Goal: Task Accomplishment & Management: Complete application form

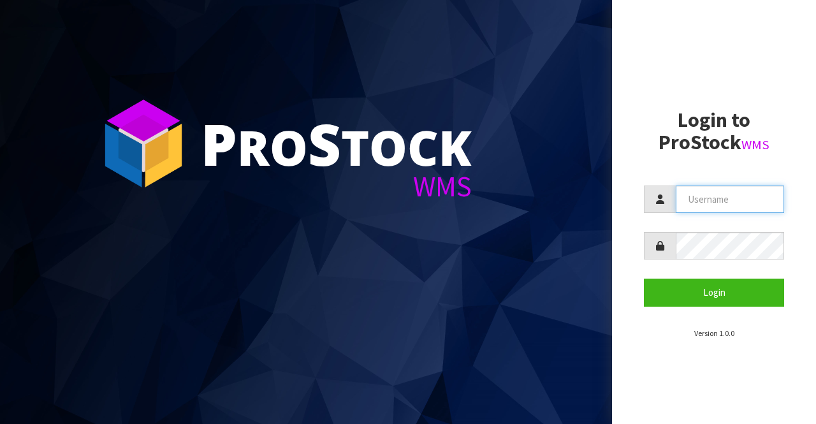
click at [703, 202] on input "text" at bounding box center [730, 198] width 108 height 27
type input "BIGGAME"
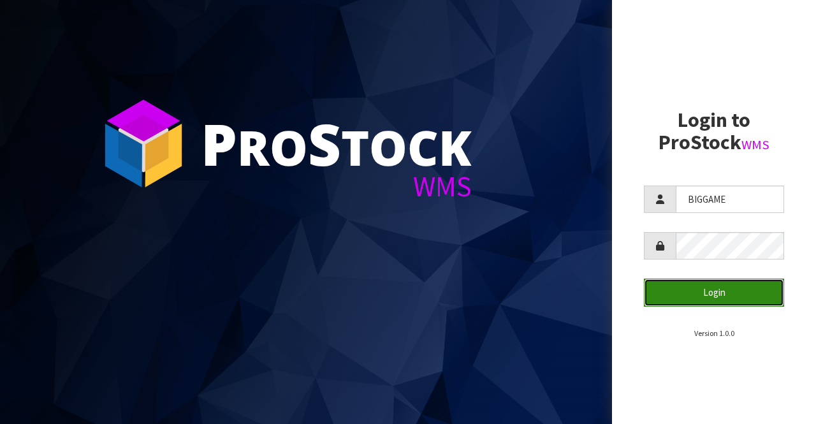
click at [693, 285] on button "Login" at bounding box center [714, 292] width 140 height 27
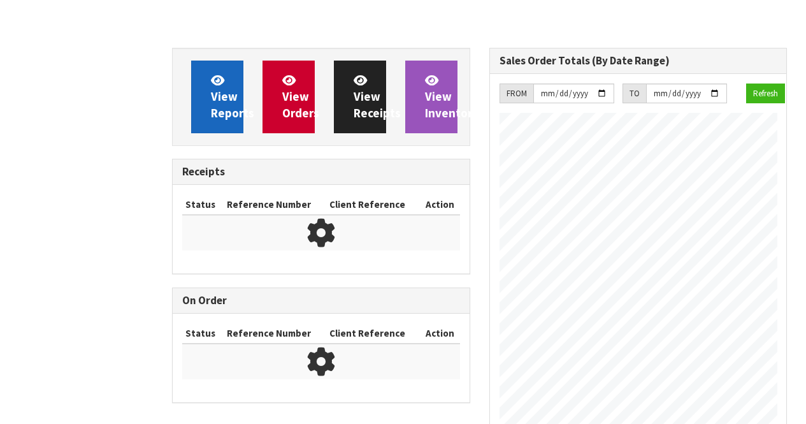
scroll to position [823, 317]
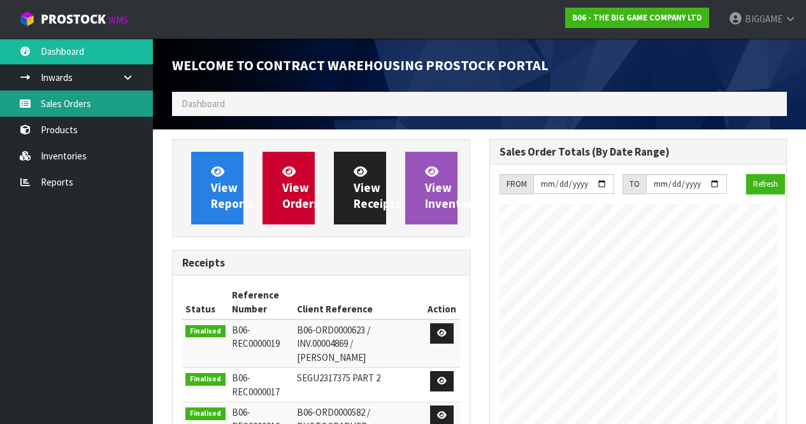
click at [92, 101] on link "Sales Orders" at bounding box center [76, 103] width 153 height 26
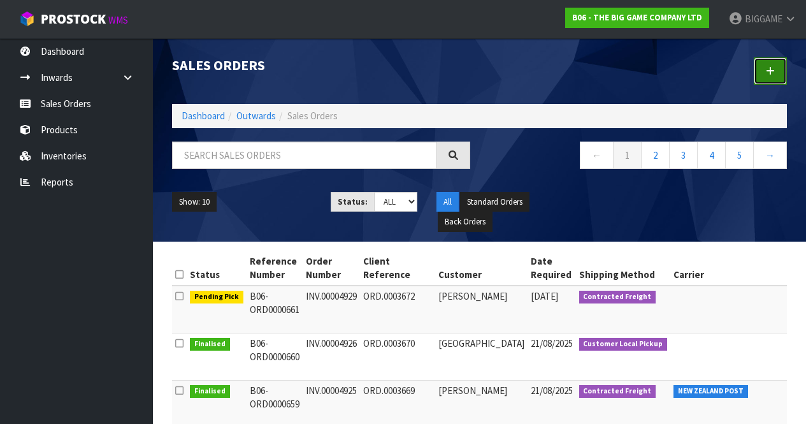
click at [770, 67] on icon at bounding box center [770, 71] width 9 height 10
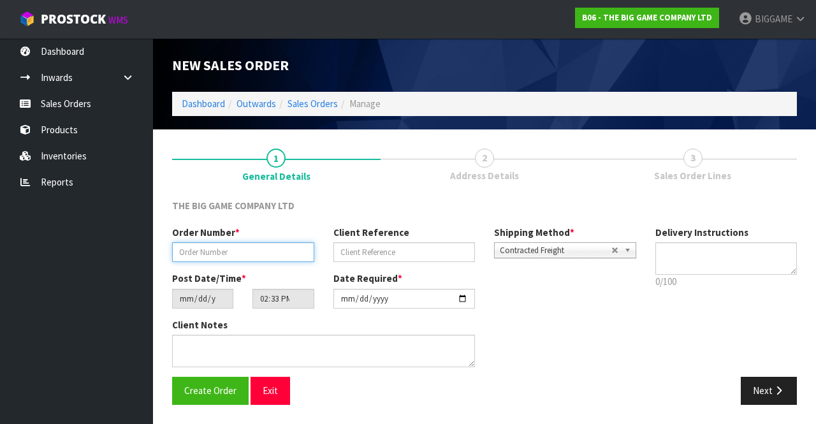
click at [250, 252] on input "text" at bounding box center [243, 252] width 142 height 20
type input "INV.00004920"
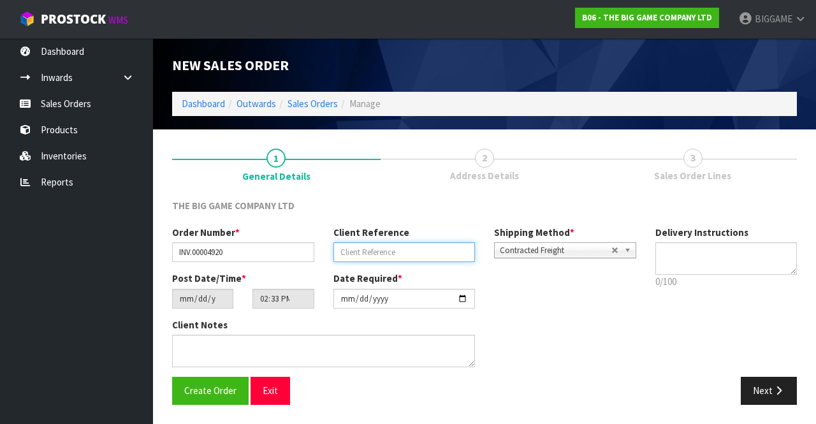
click at [349, 256] on input "text" at bounding box center [404, 252] width 142 height 20
type input "ORD.0003659"
click at [767, 386] on button "Next" at bounding box center [769, 390] width 56 height 27
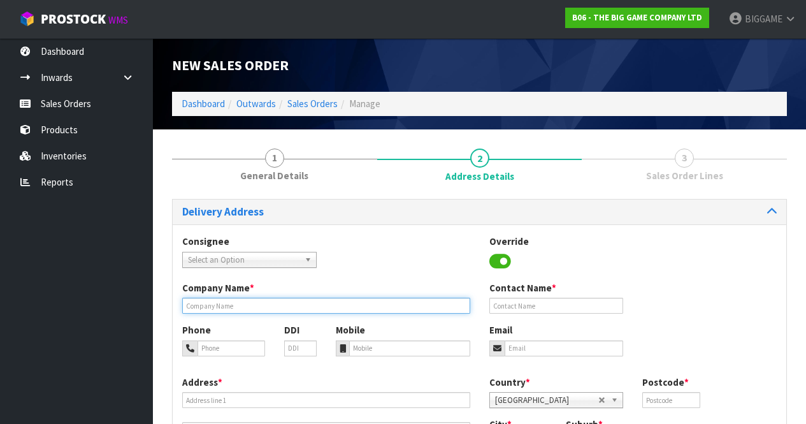
click at [283, 306] on input "text" at bounding box center [326, 306] width 288 height 16
type input "[GEOGRAPHIC_DATA]"
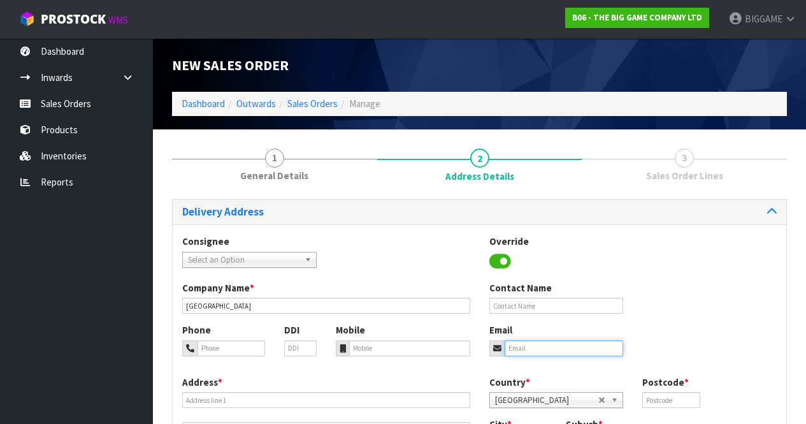
click at [514, 345] on input "email" at bounding box center [564, 348] width 119 height 16
click at [355, 347] on input "tel" at bounding box center [409, 348] width 121 height 16
type input "0220872967"
click at [514, 345] on input "email" at bounding box center [564, 348] width 119 height 16
type input "[EMAIL_ADDRESS][DOMAIN_NAME]"
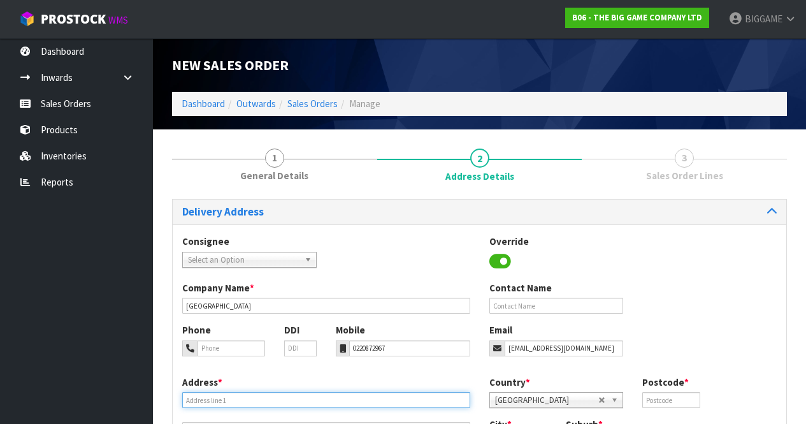
click at [214, 400] on input "text" at bounding box center [326, 400] width 288 height 16
type input "[STREET_ADDRESS]"
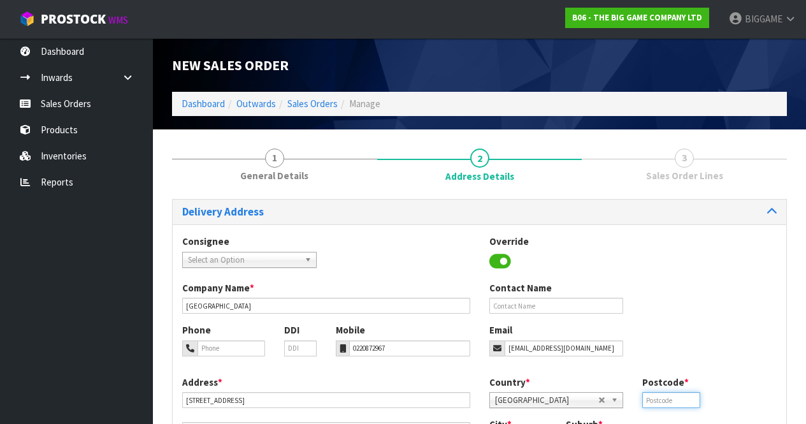
click at [687, 398] on input "text" at bounding box center [670, 400] width 57 height 16
click at [567, 303] on input "text" at bounding box center [556, 306] width 134 height 16
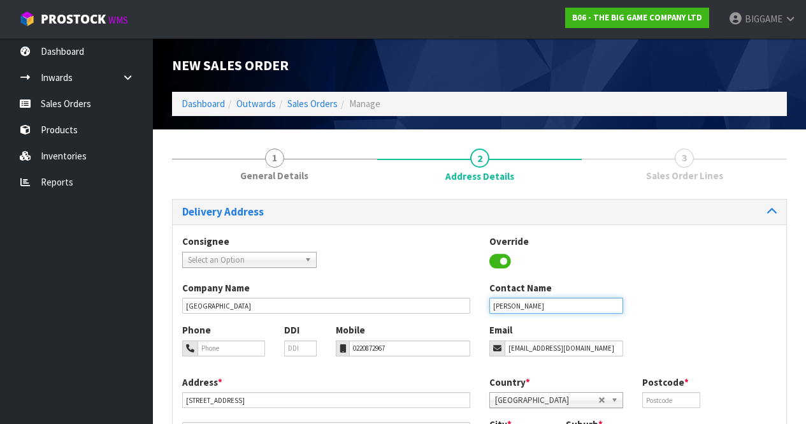
type input "[PERSON_NAME]"
click at [669, 395] on input "text" at bounding box center [670, 400] width 57 height 16
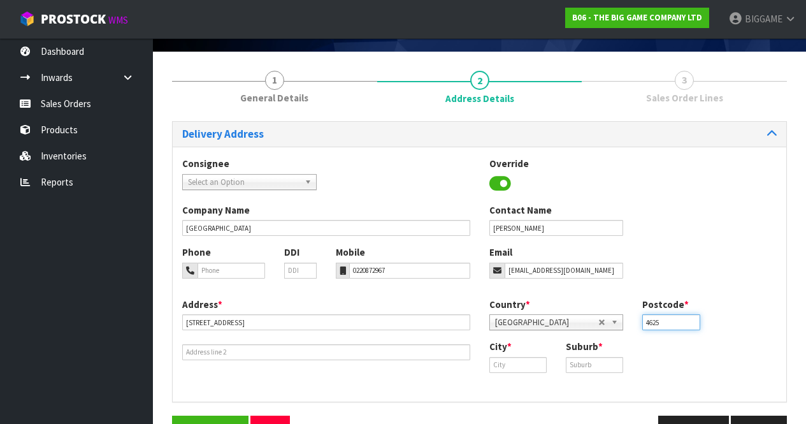
scroll to position [80, 0]
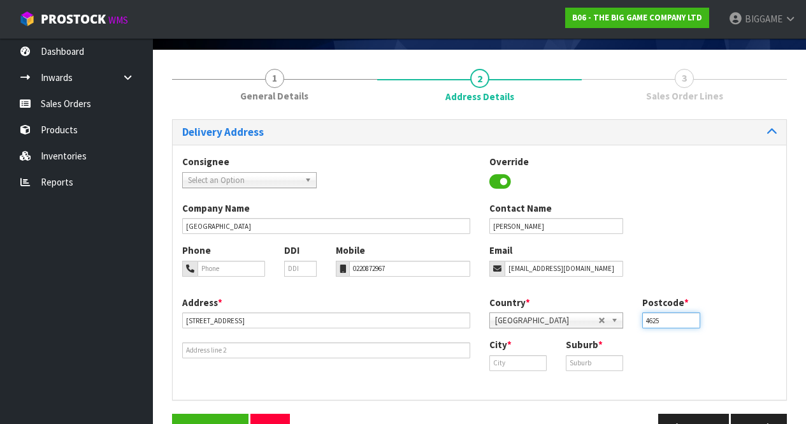
type input "4625"
click at [537, 362] on input "text" at bounding box center [517, 363] width 57 height 16
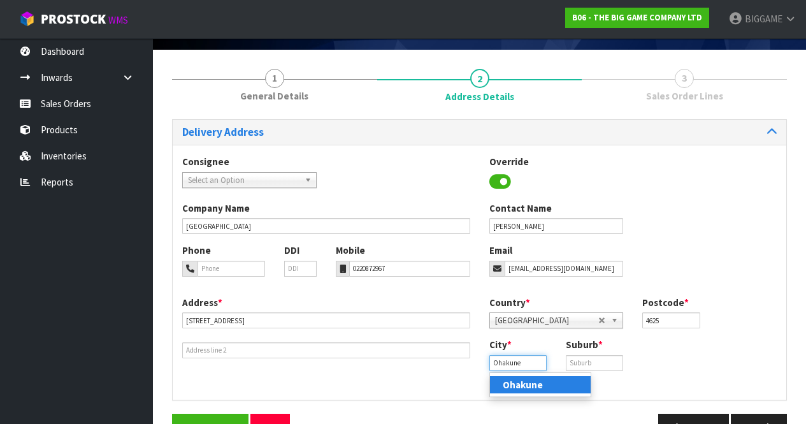
type input "Ohakune"
drag, startPoint x: 537, startPoint y: 362, endPoint x: 769, endPoint y: 341, distance: 232.3
click at [769, 341] on div "City * [GEOGRAPHIC_DATA] Suburb *" at bounding box center [633, 359] width 307 height 42
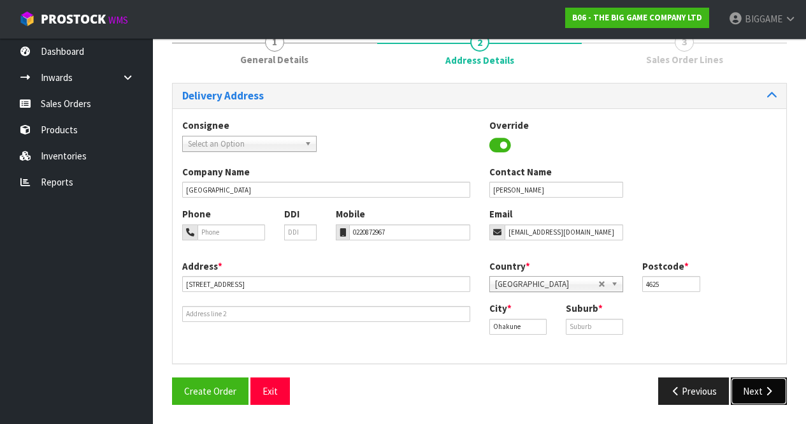
click at [757, 386] on button "Next" at bounding box center [759, 390] width 56 height 27
click at [593, 322] on input "text" at bounding box center [594, 327] width 57 height 16
type input "OHAKUNE"
click at [755, 386] on button "Next" at bounding box center [759, 390] width 56 height 27
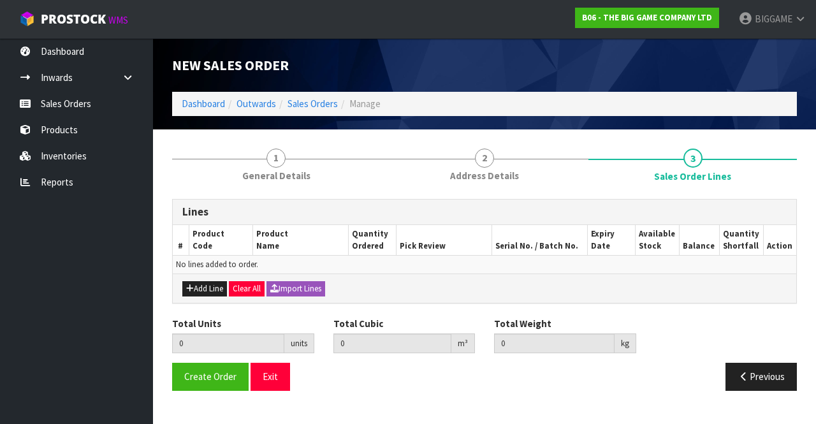
click at [690, 354] on div "Total Units 0 units Total Cubic 0 m³ Total Weight 0 kg" at bounding box center [485, 340] width 644 height 47
drag, startPoint x: 212, startPoint y: 289, endPoint x: 390, endPoint y: 311, distance: 179.8
click at [390, 311] on div "Lines # Product Code Product Name Quantity Ordered Pick Review Serial No. / Bat…" at bounding box center [484, 299] width 625 height 201
click at [220, 286] on button "Add Line" at bounding box center [204, 288] width 45 height 15
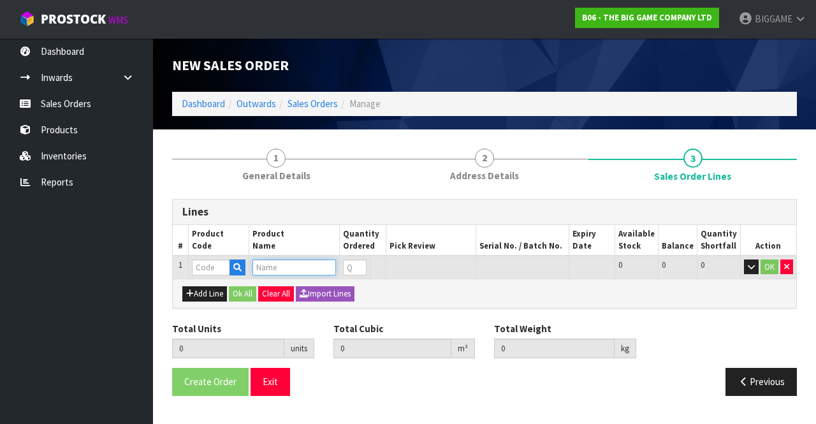
click at [273, 268] on input "text" at bounding box center [293, 267] width 83 height 16
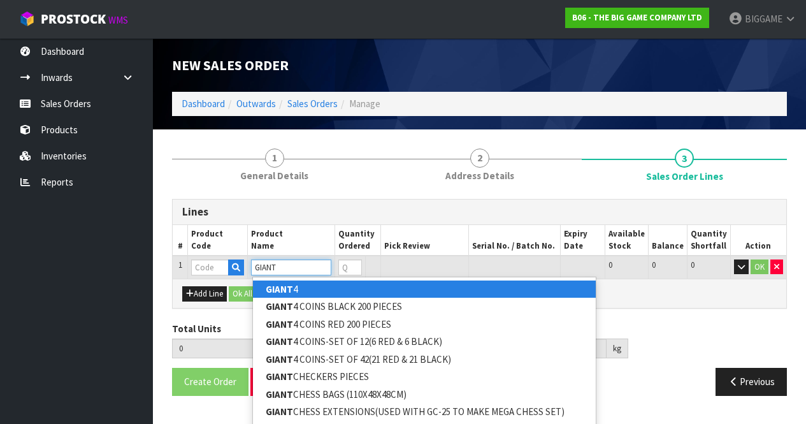
type input "GIANT"
click at [286, 292] on strong "GIANT" at bounding box center [279, 289] width 27 height 12
type input "GIANT 4"
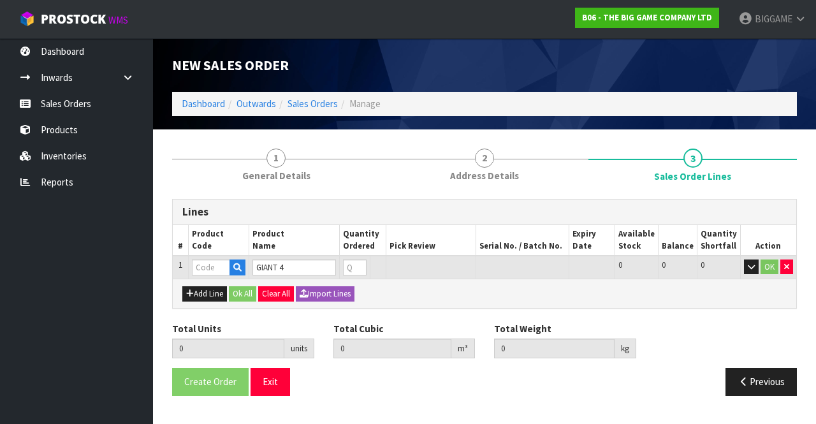
type input "0.000000"
type input "0.000"
type input "BS30101"
type input "0"
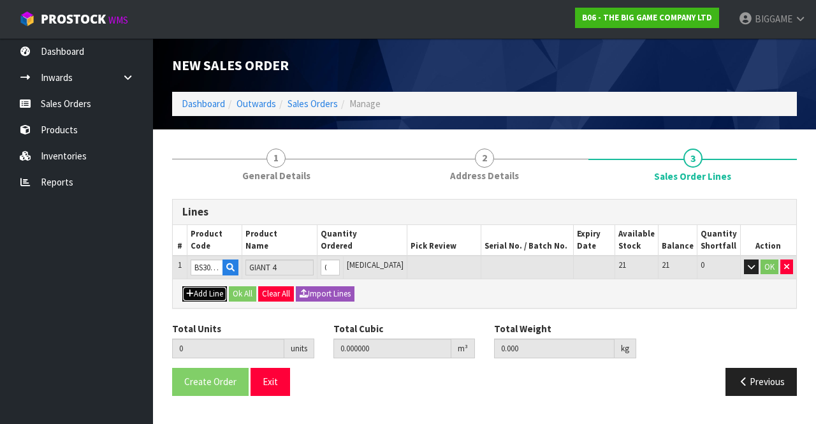
click at [212, 293] on button "Add Line" at bounding box center [204, 293] width 45 height 15
type input "0"
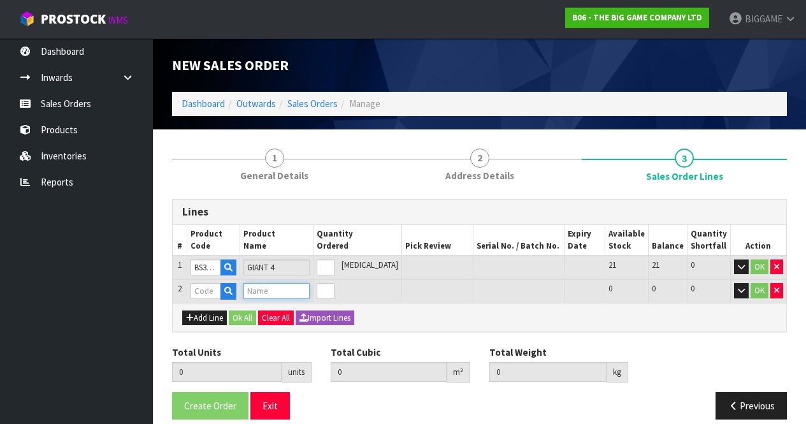
click at [261, 292] on input "text" at bounding box center [276, 291] width 66 height 16
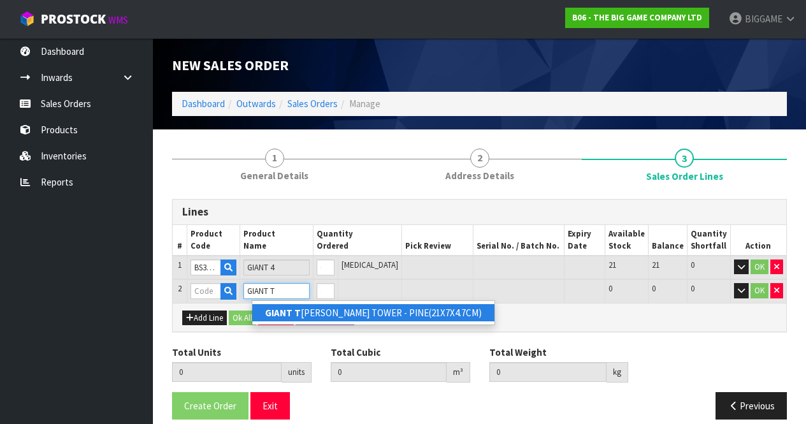
type input "GIANT T"
click at [323, 310] on link "GIANT T [PERSON_NAME] TOWER - PINE(21X7X4.7CM)" at bounding box center [373, 312] width 242 height 17
type input "GIANT TUMBLE TOWER - PINE(21X7X4.7CM)"
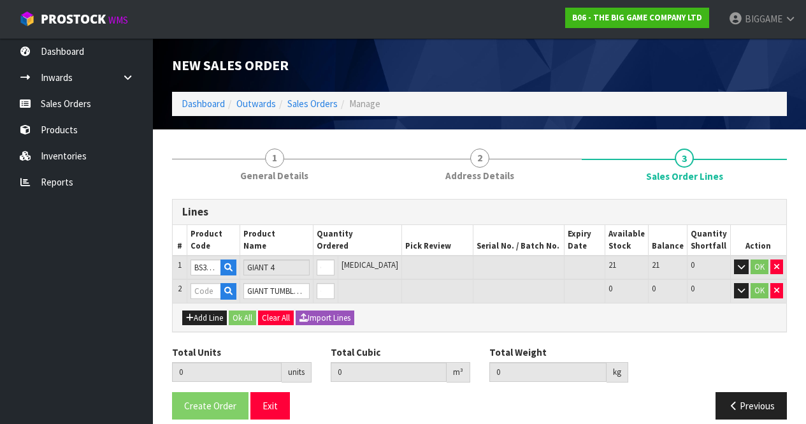
type input "0.000000"
type input "0.000"
type input "BS23102"
type input "0"
click at [215, 317] on button "Add Line" at bounding box center [204, 317] width 45 height 15
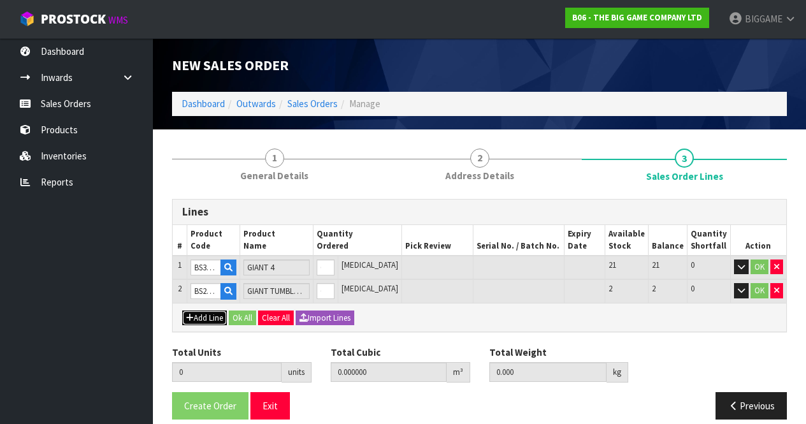
type input "0"
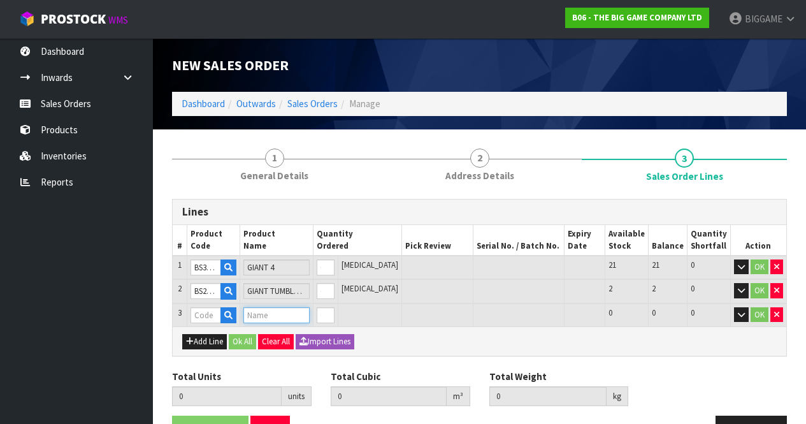
click at [280, 316] on input "text" at bounding box center [276, 315] width 66 height 16
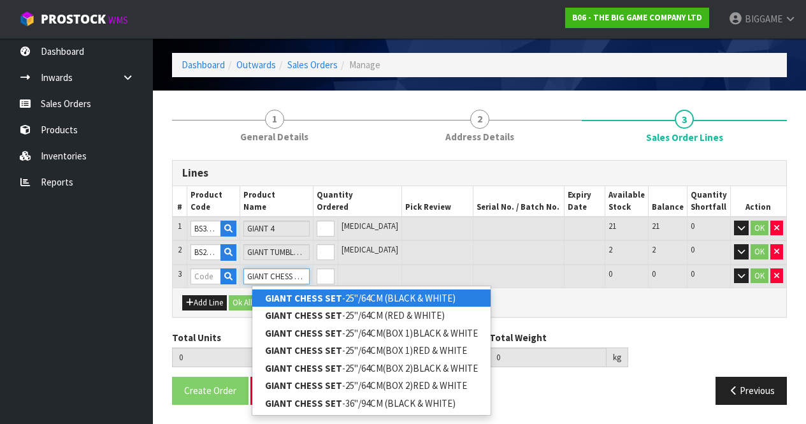
scroll to position [39, 0]
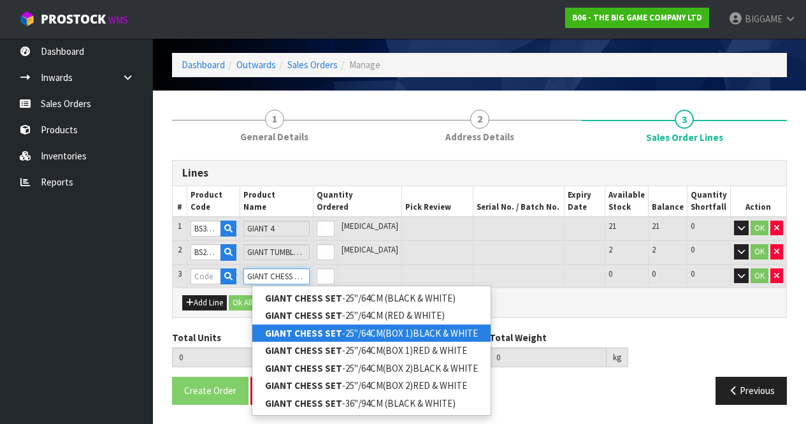
type input "GIANT CHESS SET"
click at [384, 327] on link "GIANT CHESS SET -25"/64CM(BOX 1)BLACK & WHITE" at bounding box center [371, 332] width 238 height 17
type input "GIANT CHESS SET-25"/64CM(BOX 1)BLACK & WHITE"
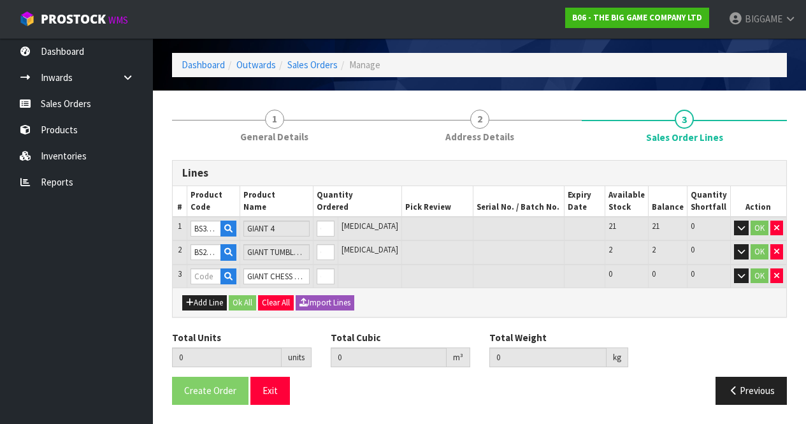
type input "0.000000"
type input "0.000"
type input "BHGC25-CTN1"
type input "0"
click at [217, 301] on button "Add Line" at bounding box center [204, 302] width 45 height 15
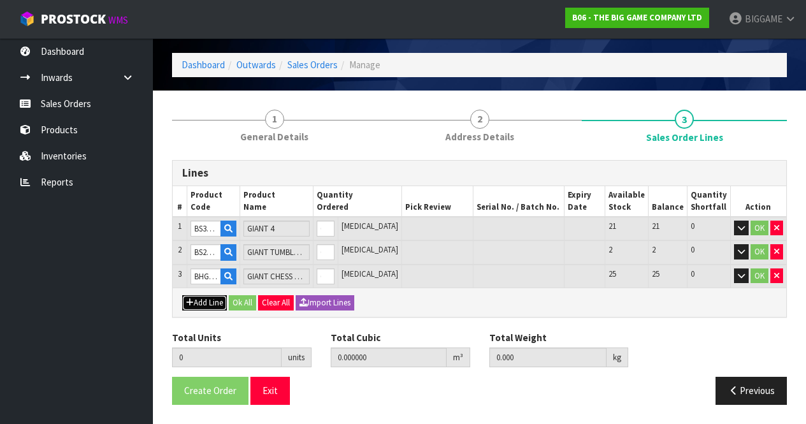
type input "0"
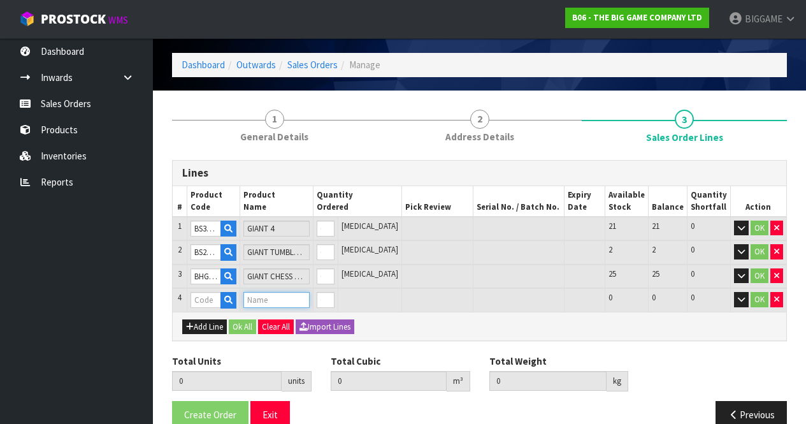
click at [259, 300] on input "text" at bounding box center [276, 300] width 66 height 16
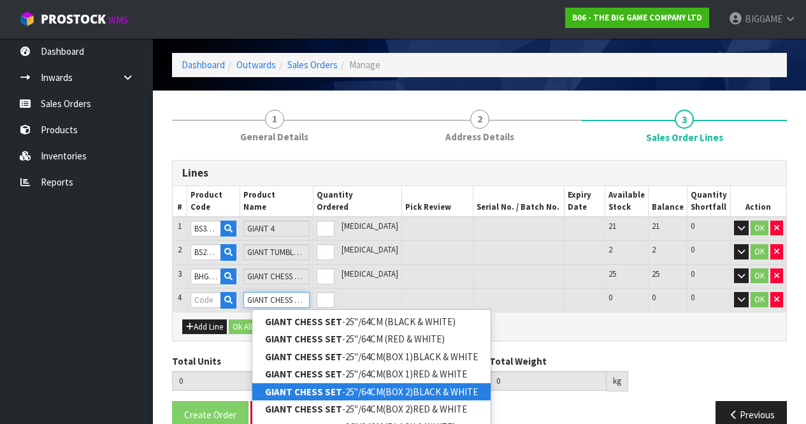
type input "GIANT CHESS SET"
click at [439, 388] on link "GIANT CHESS SET -25"/64CM(BOX 2)BLACK & WHITE" at bounding box center [371, 391] width 238 height 17
type input "GIANT CHESS SET-25"/64CM(BOX 2)BLACK & WHITE"
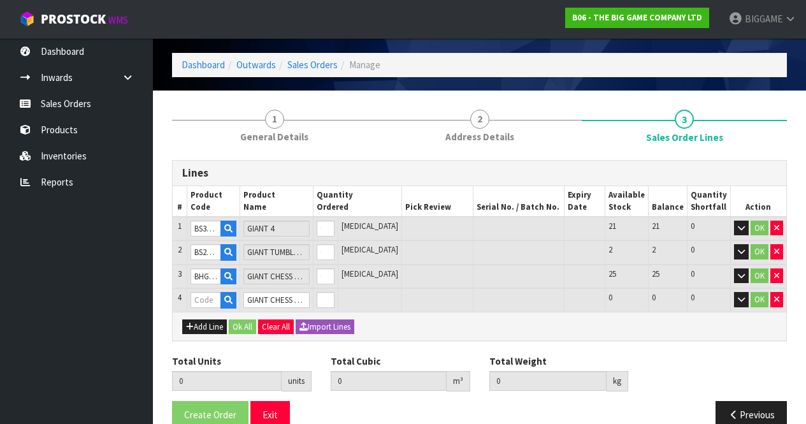
type input "0.000000"
type input "0.000"
type input "BHGC25-CTN2"
type input "0"
click at [212, 323] on button "Add Line" at bounding box center [204, 326] width 45 height 15
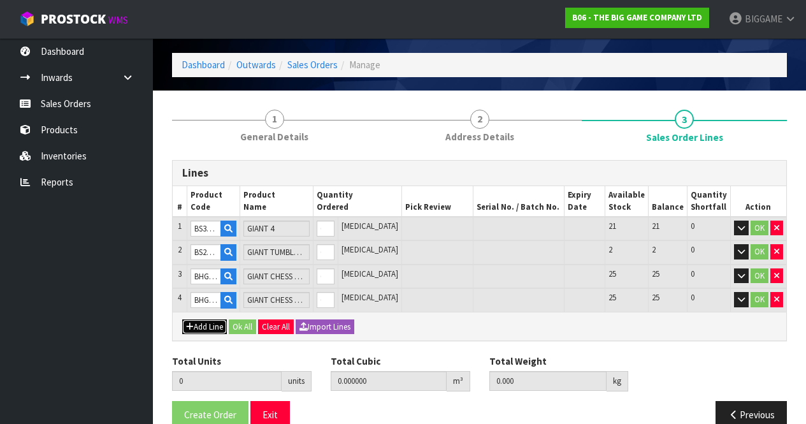
type input "0"
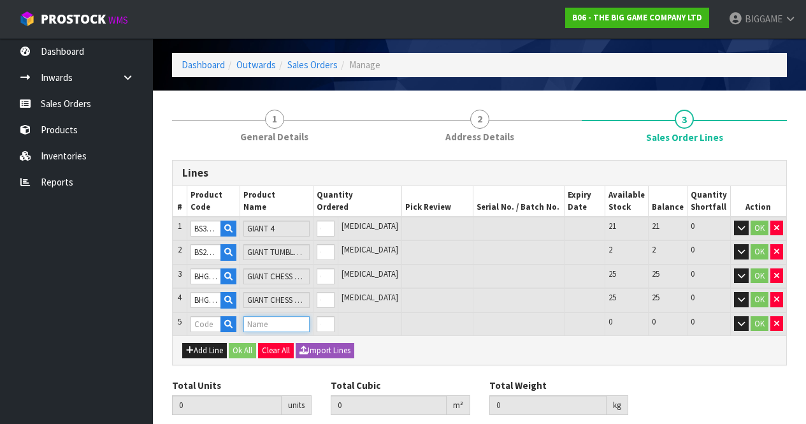
click at [269, 322] on input "text" at bounding box center [276, 324] width 66 height 16
type input "N"
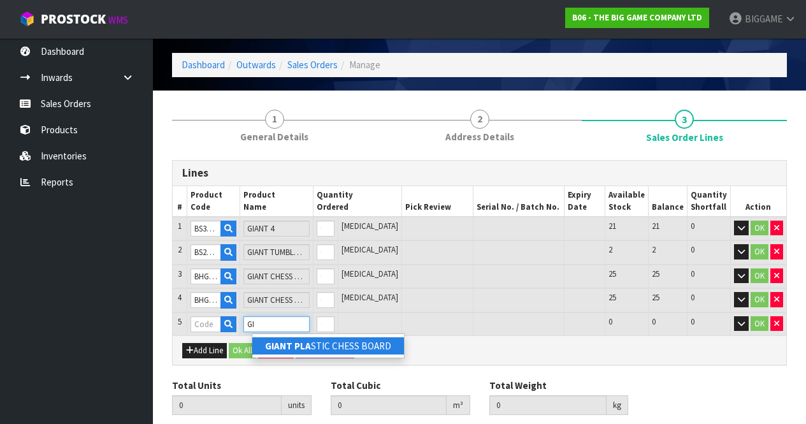
type input "G"
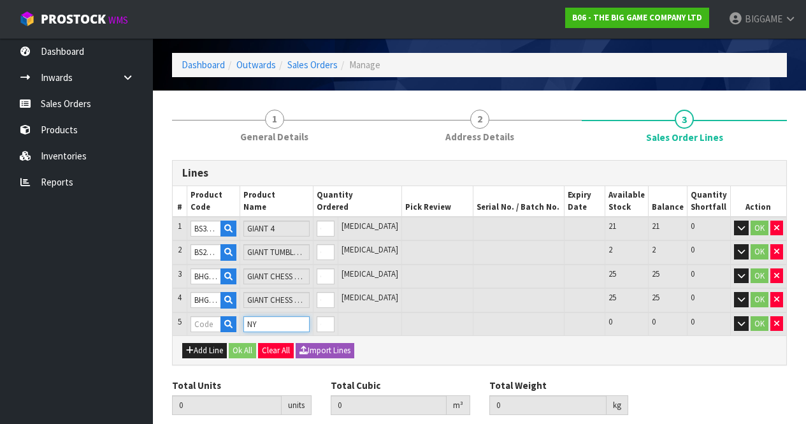
type input "N"
type input "M"
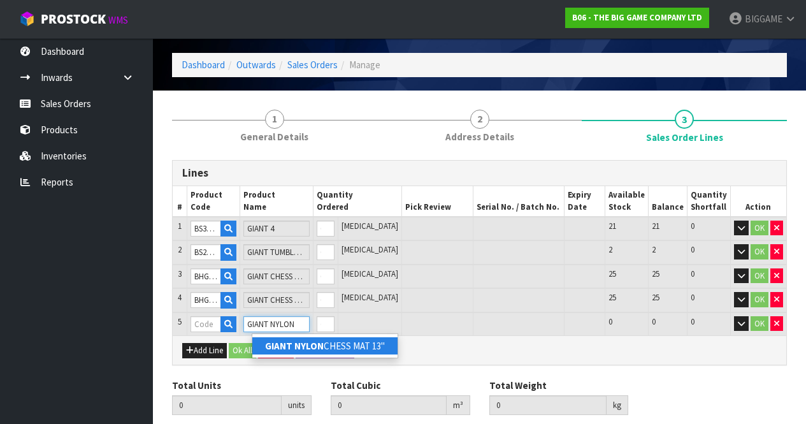
type input "GIANT NYLON"
click at [326, 343] on link "GIANT NYLON CHESS MAT 13"" at bounding box center [324, 345] width 145 height 17
type input "GIANT NYLON CHESS MAT 13""
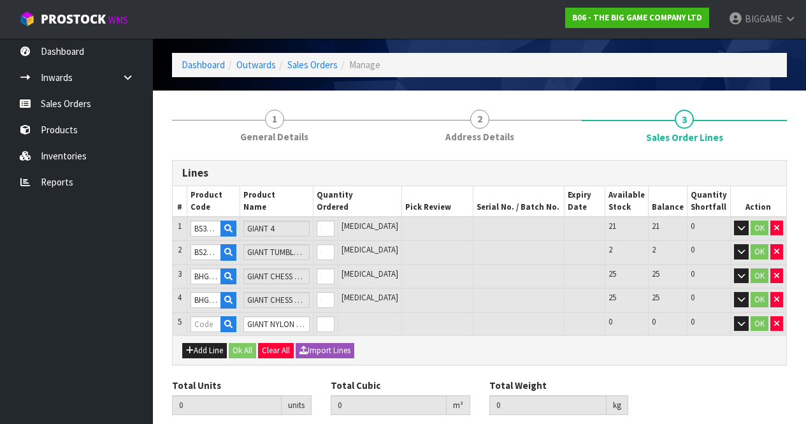
type input "0.000000"
type input "0.000"
type input "BHGN-13"
type input "0"
type input "1"
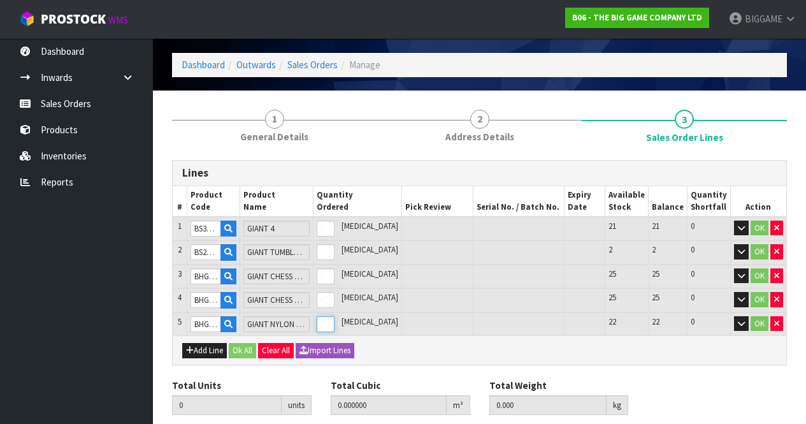
type input "0.004107"
type input "1.25"
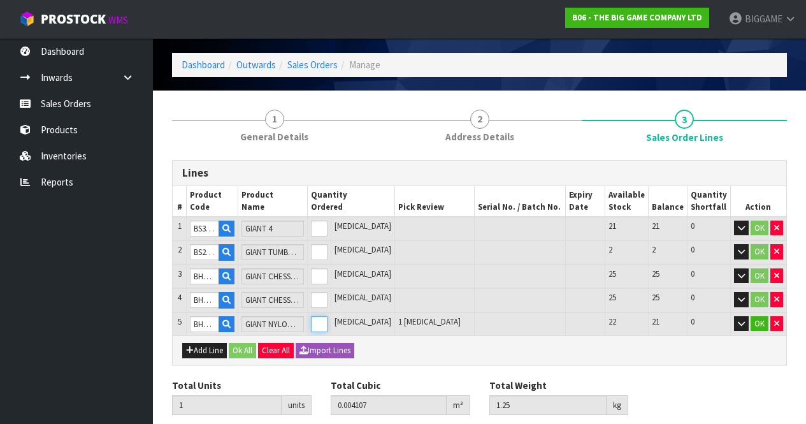
type input "1"
click at [328, 322] on input "1" at bounding box center [319, 324] width 17 height 16
type input "2"
type input "0.253707"
type input "16.25"
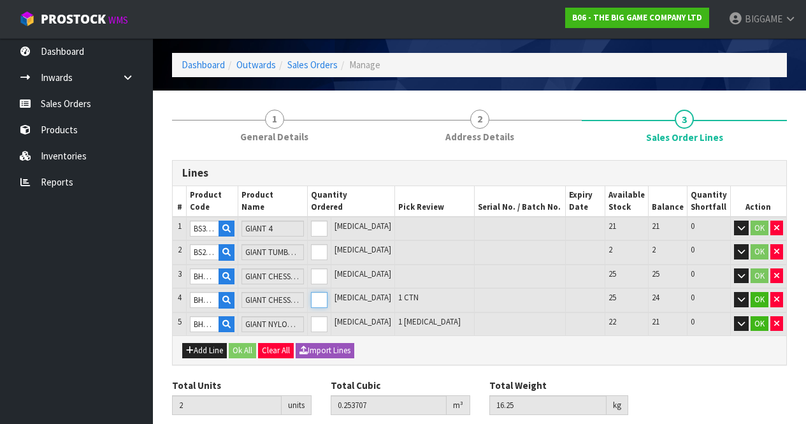
type input "1"
click at [328, 294] on input "1" at bounding box center [319, 300] width 17 height 16
type input "3"
type input "0.516277"
type input "31.5"
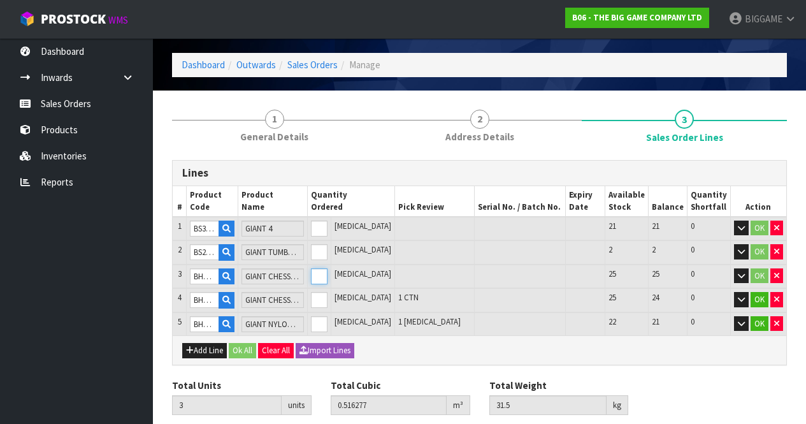
type input "1"
click at [328, 272] on input "1" at bounding box center [319, 276] width 17 height 16
type input "4"
type input "0.573517"
type input "48.55"
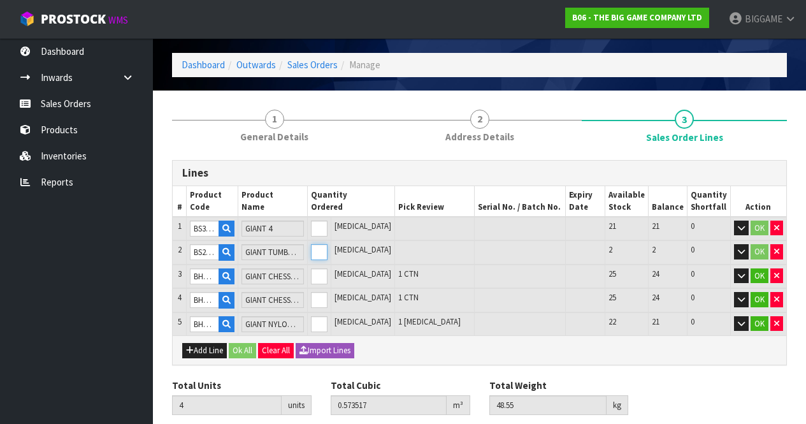
type input "1"
click at [328, 250] on input "1" at bounding box center [319, 252] width 17 height 16
type input "5"
type input "0.634061"
type input "56.55"
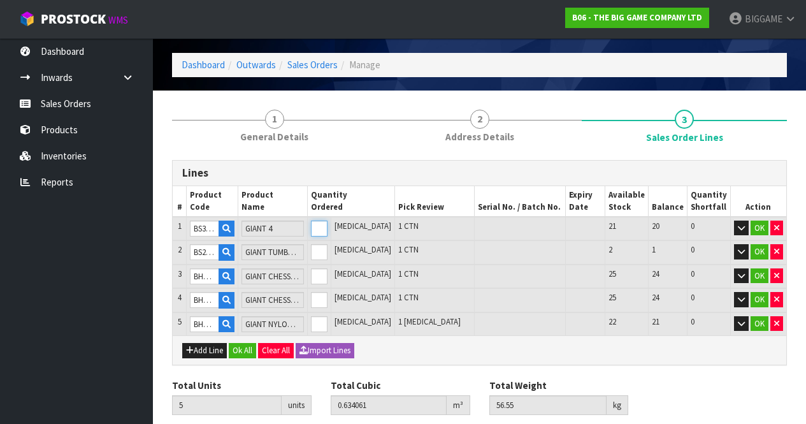
type input "1"
click at [328, 223] on input "1" at bounding box center [319, 229] width 17 height 16
click at [461, 302] on td "1 CTN" at bounding box center [435, 300] width 80 height 24
click at [216, 347] on button "Add Line" at bounding box center [204, 350] width 45 height 15
type input "0"
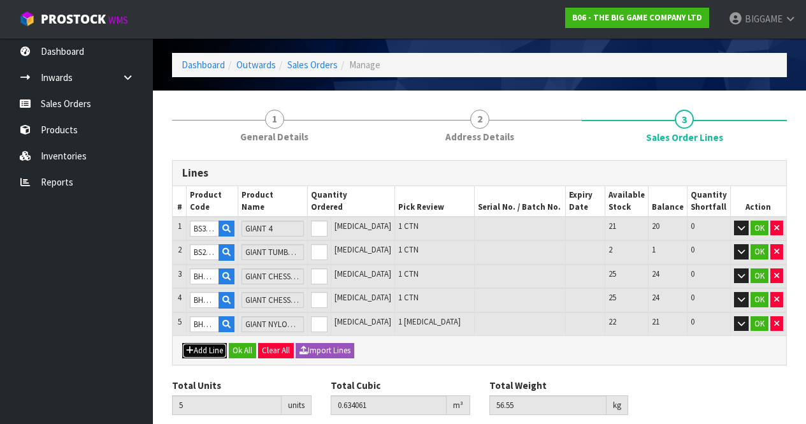
type input "0"
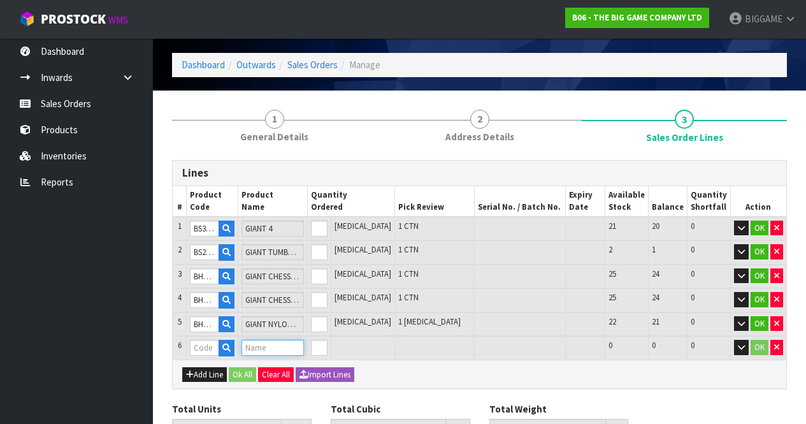
click at [264, 347] on input "text" at bounding box center [273, 348] width 62 height 16
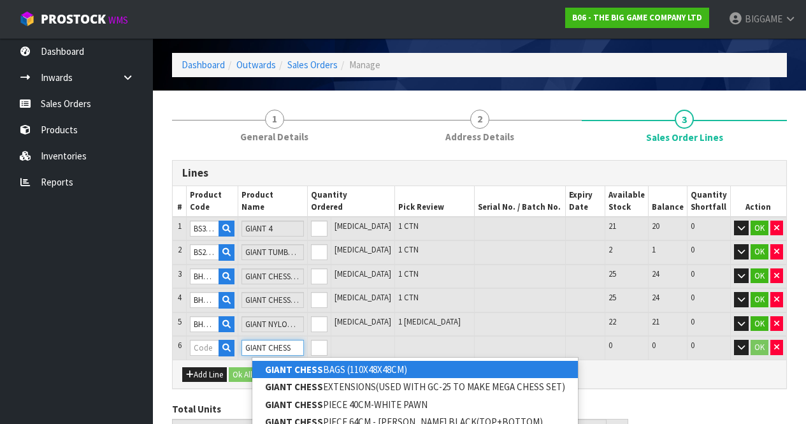
type input "GIANT CHESS"
click at [272, 370] on strong "GIANT CHESS" at bounding box center [294, 369] width 58 height 12
type input "GIANT CHESS BAGS (110X48X48CM)"
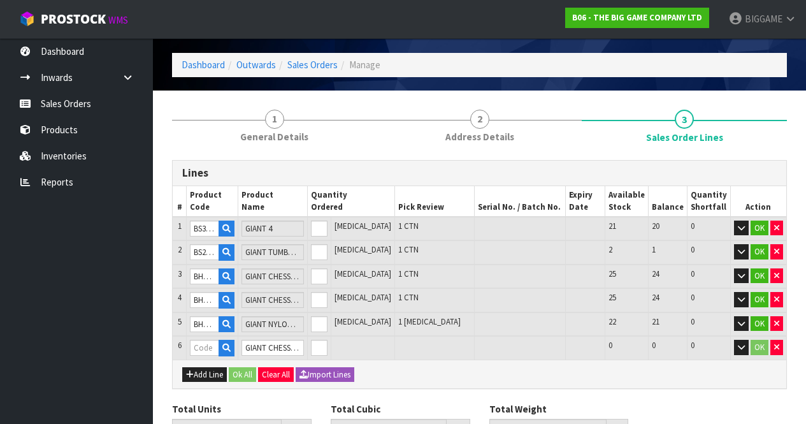
type input "5"
type input "0.634061"
type input "56.55"
type input "BS26101"
type input "0"
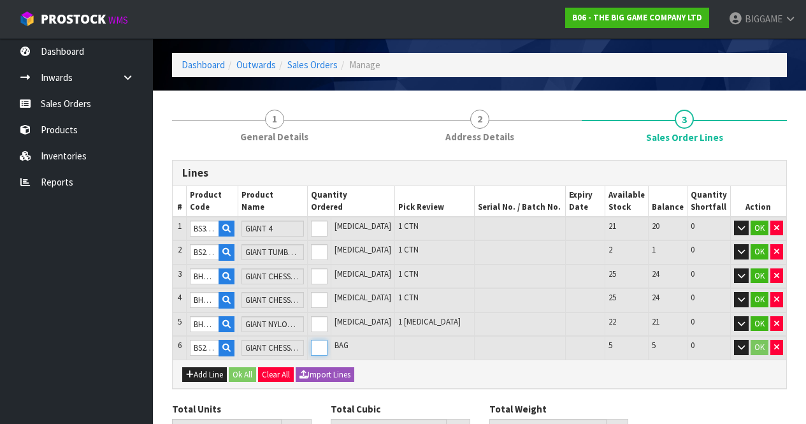
type input "6"
type input "0.640529"
type input "58.05"
type input "1"
click at [328, 345] on input "1" at bounding box center [319, 348] width 17 height 16
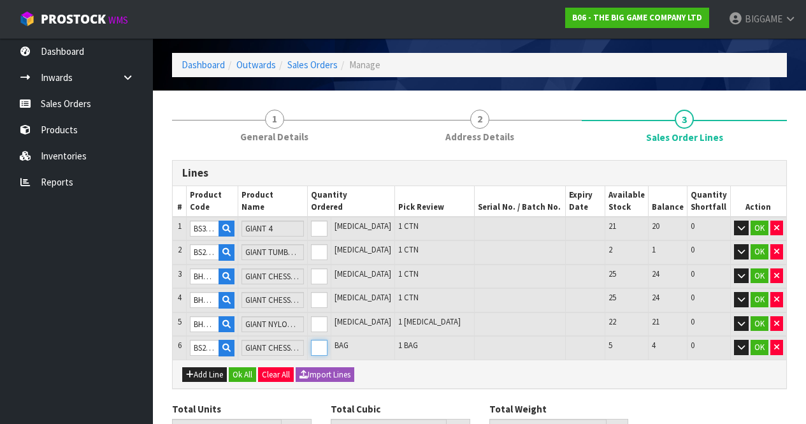
type input "7"
type input "0.646997"
type input "59.55"
type input "2"
click at [328, 345] on input "2" at bounding box center [319, 348] width 17 height 16
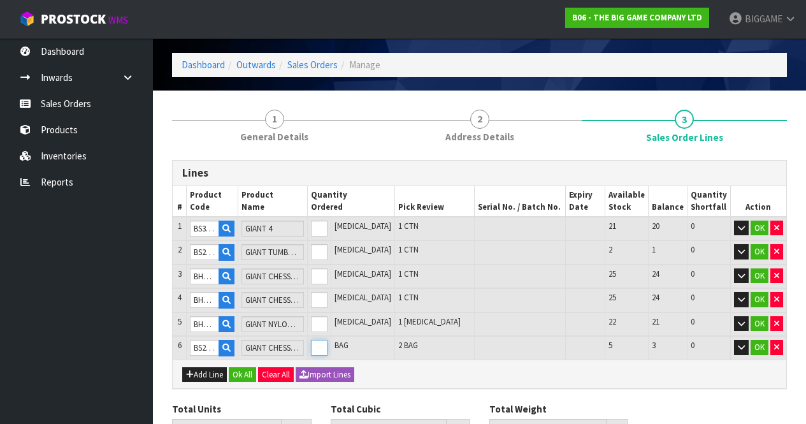
type input "8"
type input "0.653465"
type input "61.05"
type input "3"
click at [328, 345] on input "3" at bounding box center [319, 348] width 17 height 16
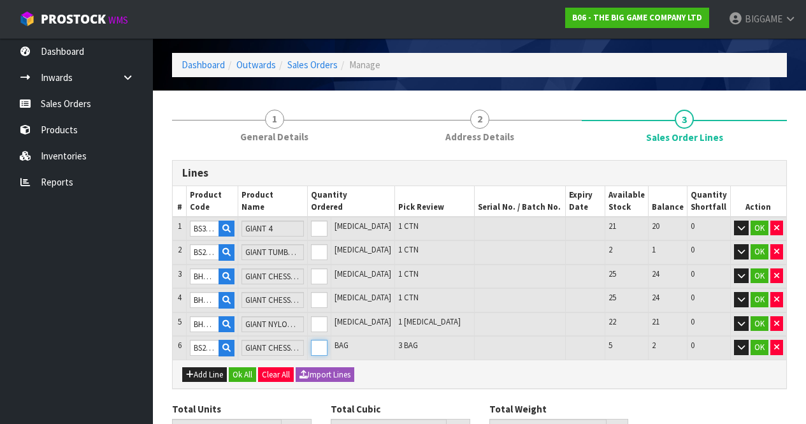
type input "9"
type input "0.659933"
type input "62.55"
type input "4"
click at [328, 345] on input "4" at bounding box center [319, 348] width 17 height 16
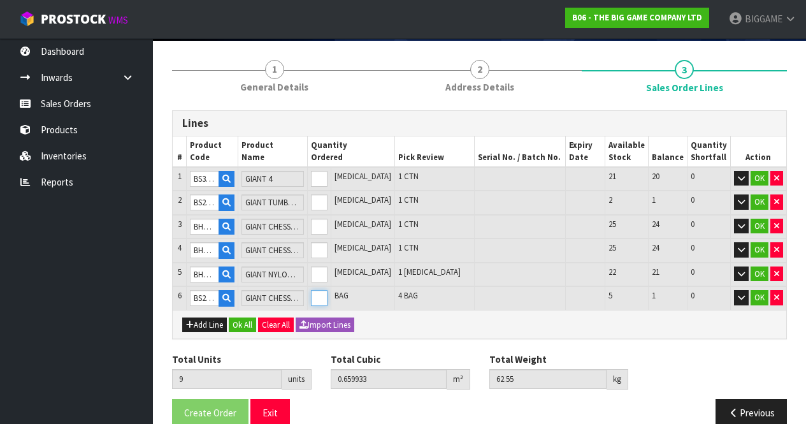
scroll to position [110, 0]
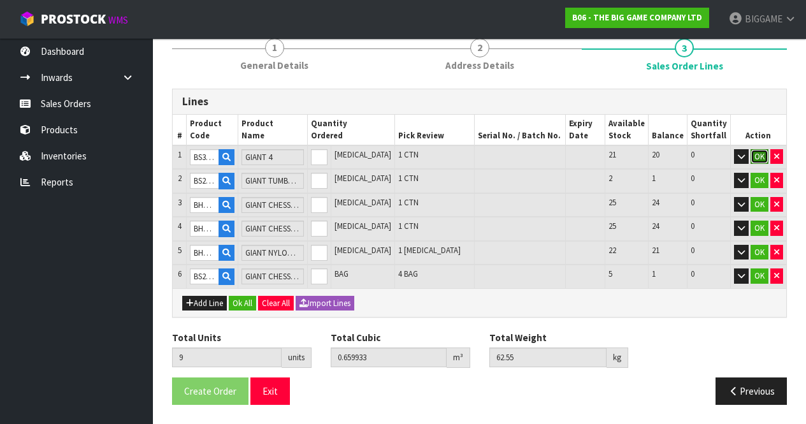
click at [759, 154] on button "OK" at bounding box center [760, 156] width 18 height 15
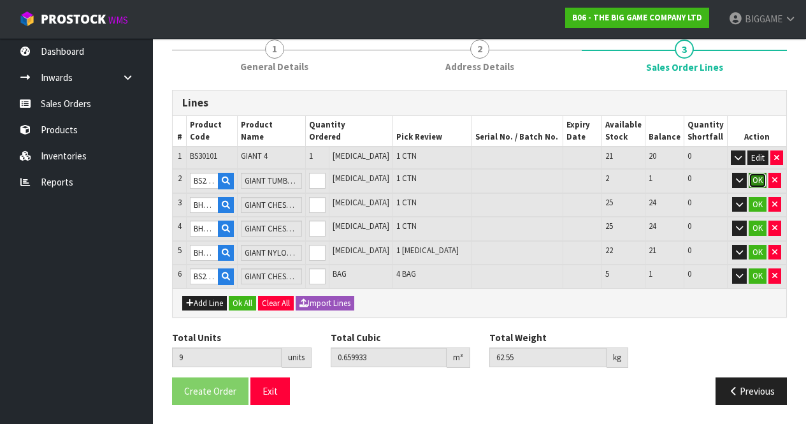
click at [755, 176] on button "OK" at bounding box center [758, 180] width 18 height 15
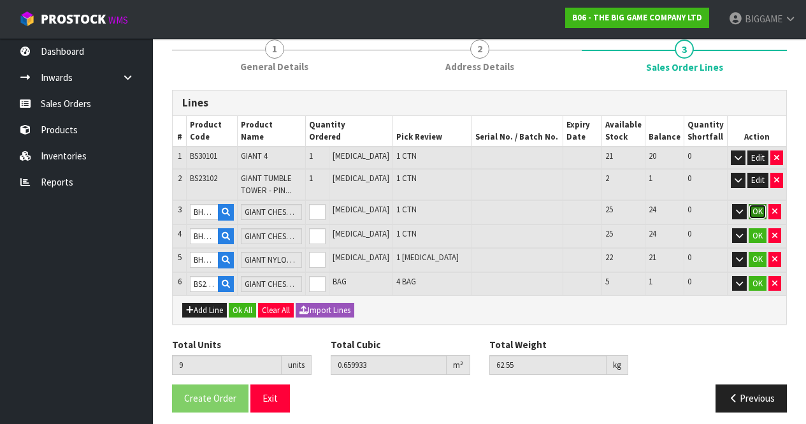
click at [755, 207] on button "OK" at bounding box center [758, 211] width 18 height 15
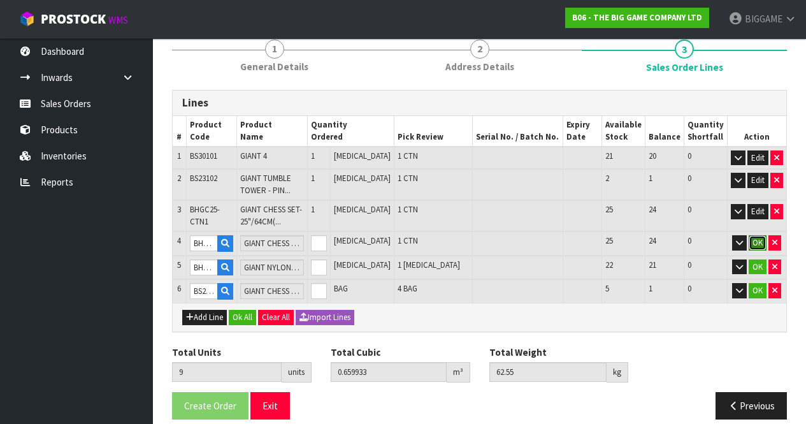
click at [753, 239] on button "OK" at bounding box center [758, 242] width 18 height 15
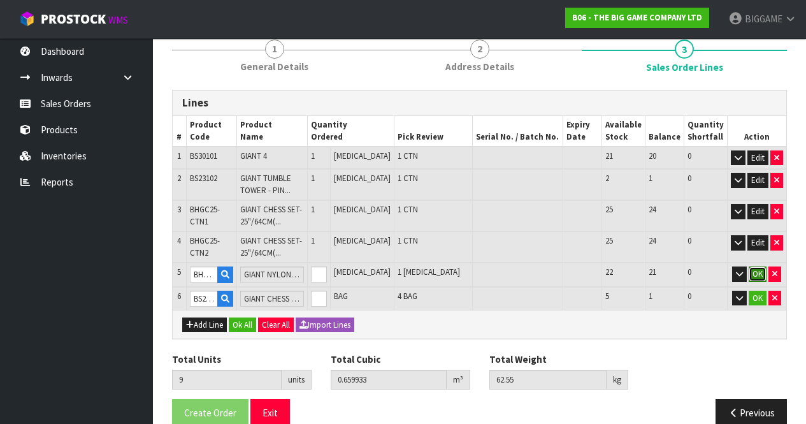
click at [756, 270] on button "OK" at bounding box center [758, 273] width 18 height 15
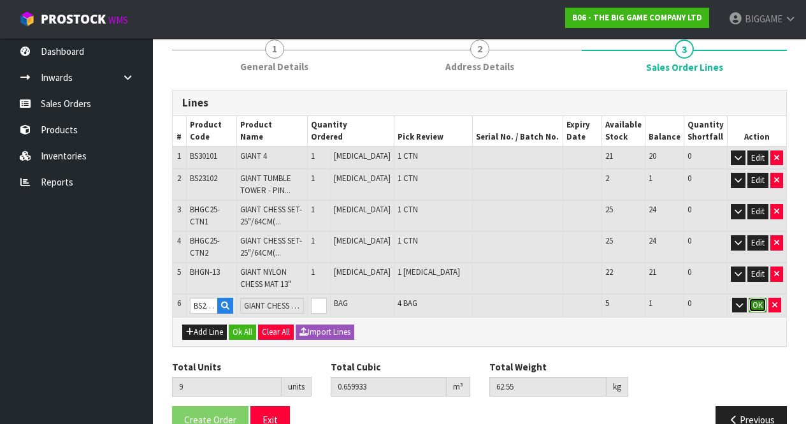
click at [755, 300] on button "OK" at bounding box center [758, 305] width 18 height 15
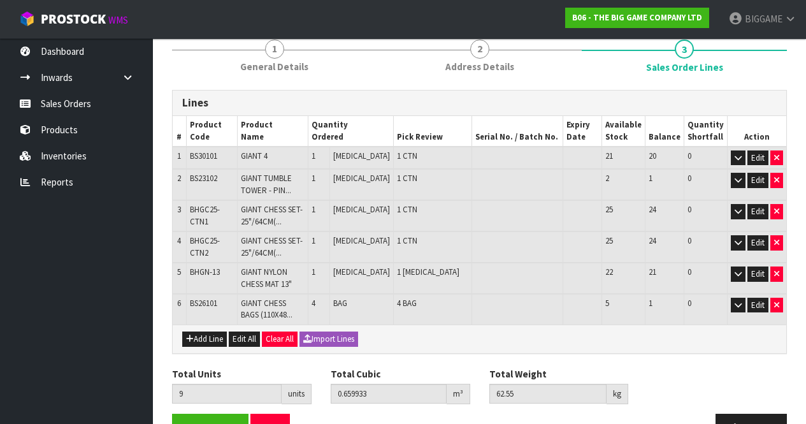
scroll to position [145, 0]
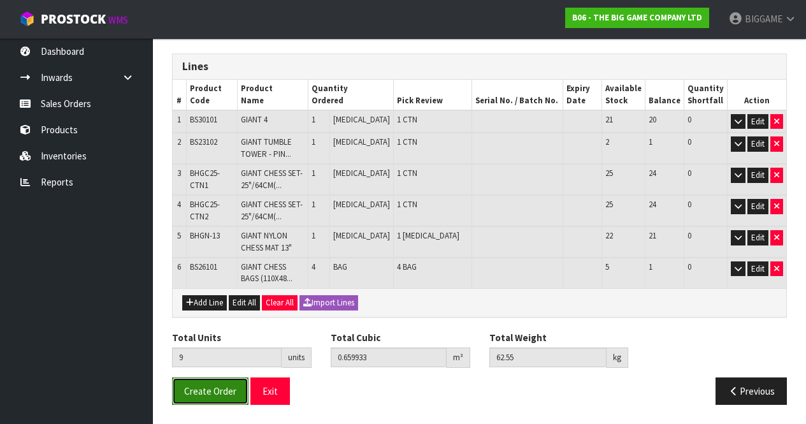
click at [208, 386] on span "Create Order" at bounding box center [210, 391] width 52 height 12
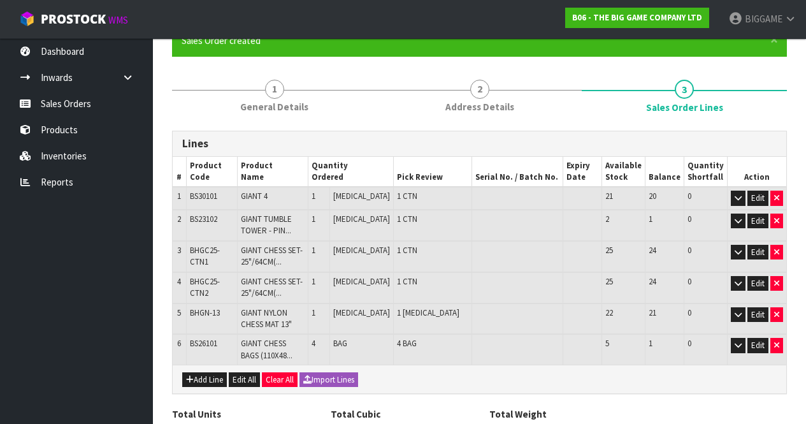
scroll to position [191, 0]
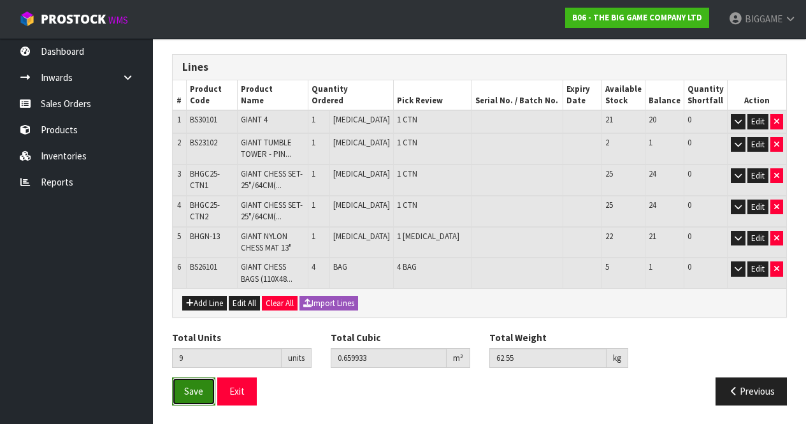
click at [192, 383] on button "Save" at bounding box center [193, 390] width 43 height 27
click at [193, 387] on span "Save" at bounding box center [193, 391] width 19 height 12
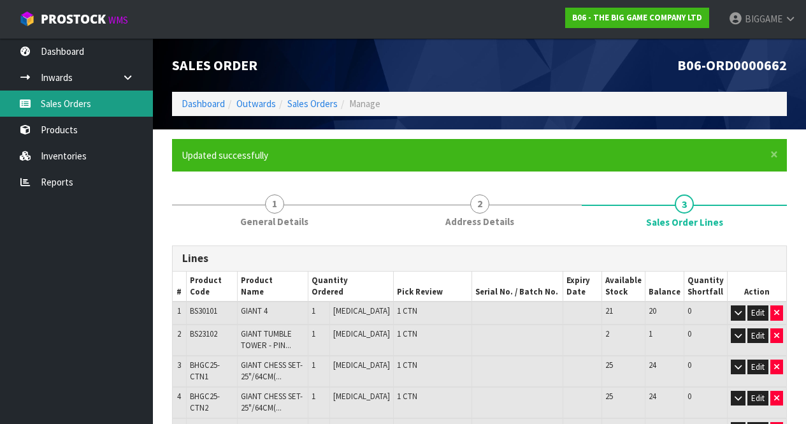
click at [77, 100] on link "Sales Orders" at bounding box center [76, 103] width 153 height 26
